Goal: Navigation & Orientation: Find specific page/section

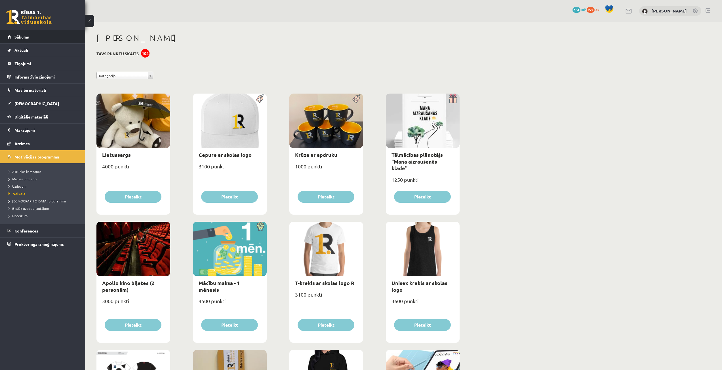
click at [26, 38] on span "Sākums" at bounding box center [21, 36] width 14 height 5
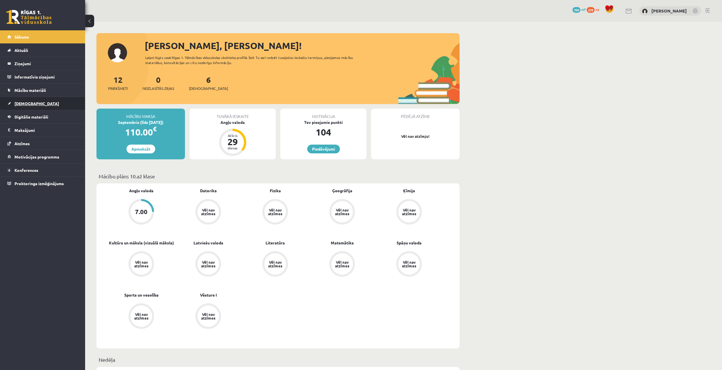
click at [30, 108] on link "[DEMOGRAPHIC_DATA]" at bounding box center [42, 103] width 71 height 13
